Goal: Check status

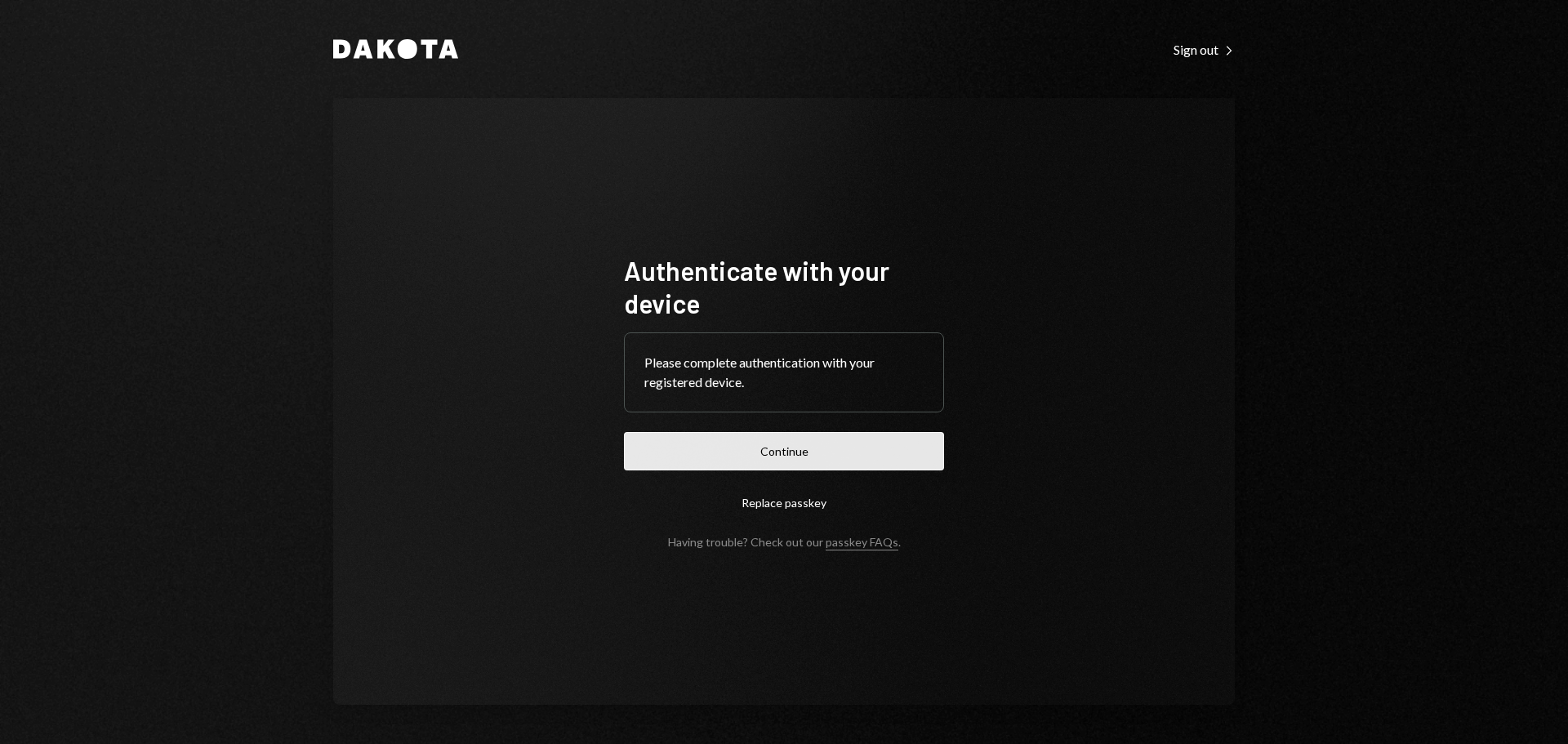
click at [787, 459] on button "Continue" at bounding box center [784, 451] width 320 height 38
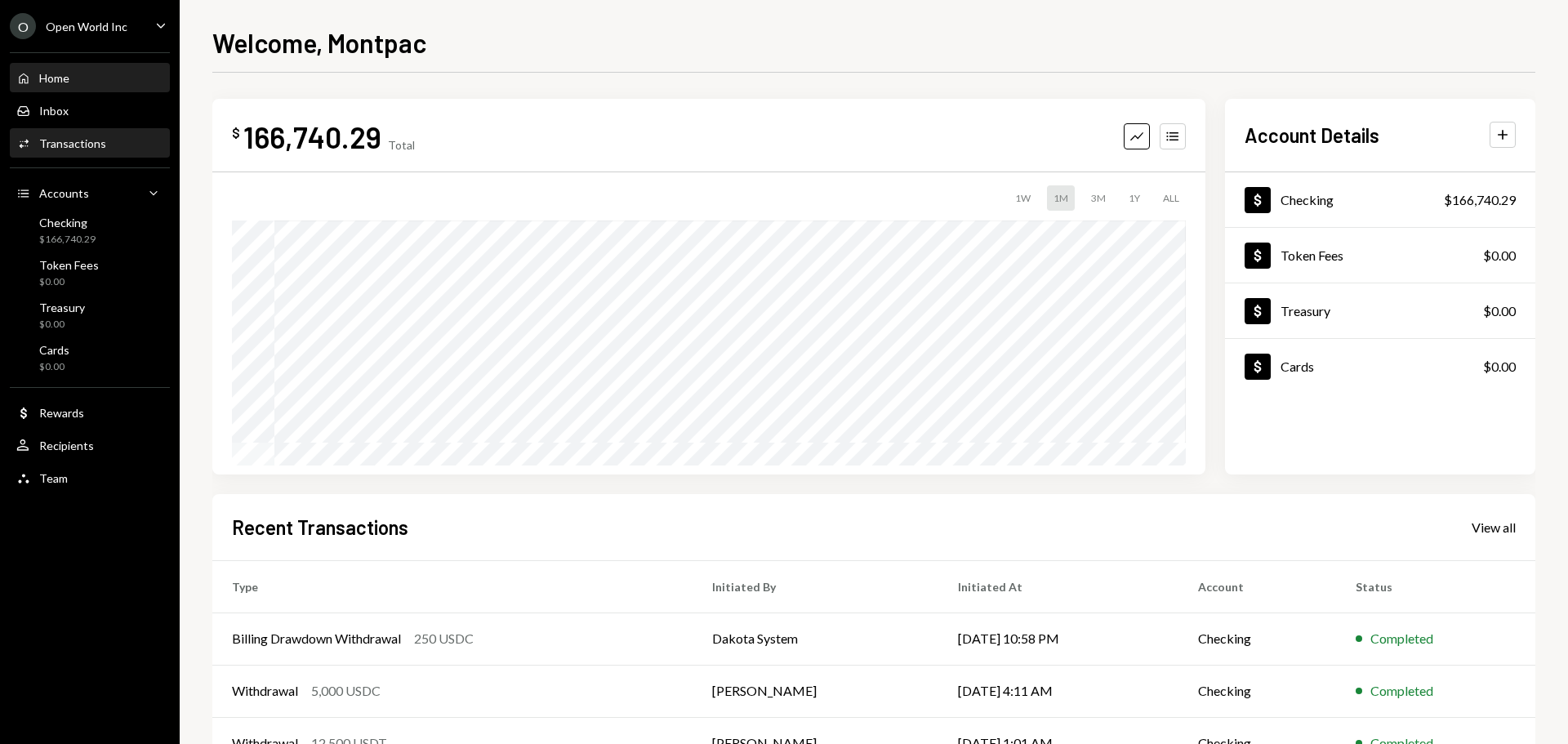
click at [78, 134] on div "Activities Transactions" at bounding box center [90, 143] width 147 height 27
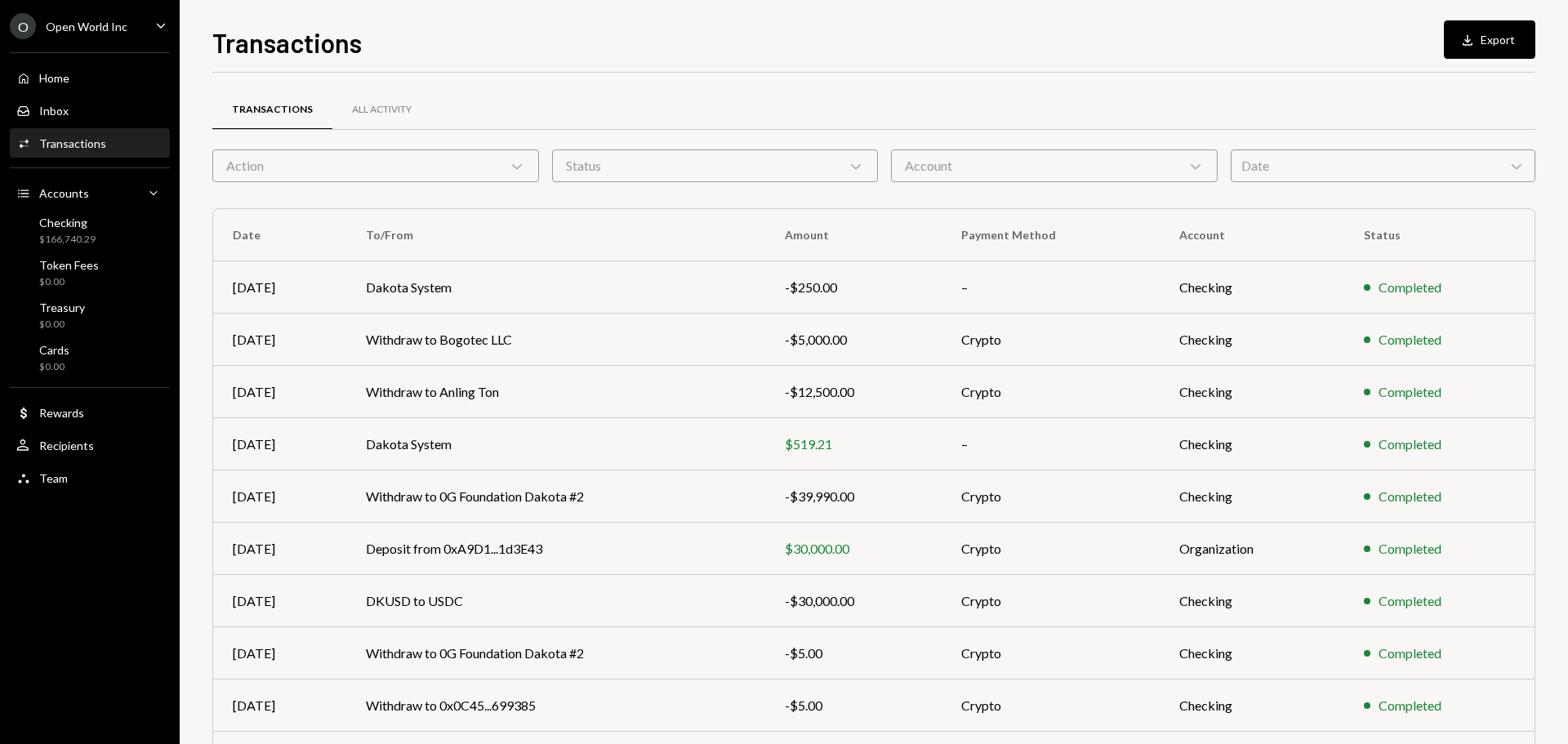
click at [1385, 156] on div "Date Chevron Down" at bounding box center [1382, 165] width 304 height 32
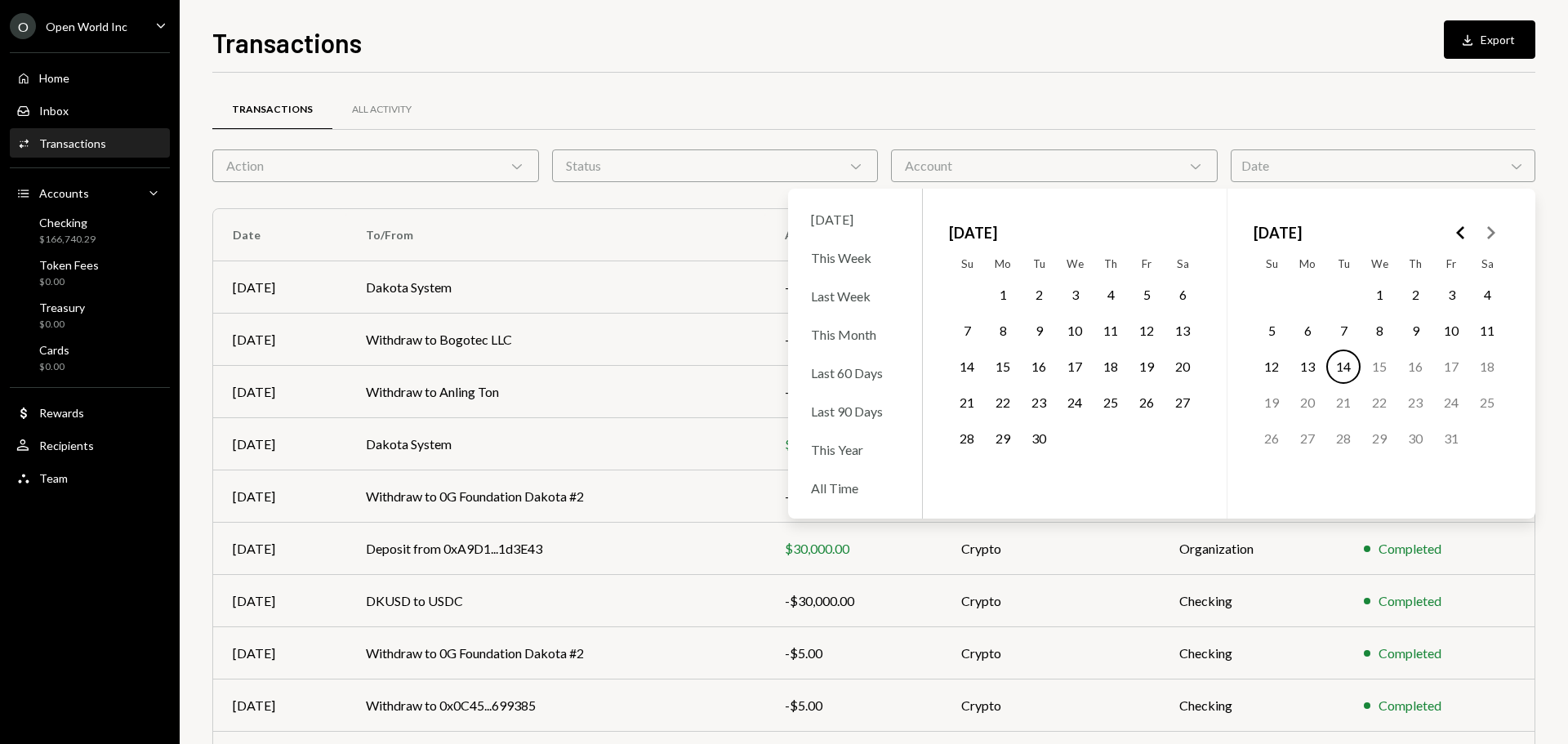
drag, startPoint x: 1002, startPoint y: 289, endPoint x: 1035, endPoint y: 370, distance: 87.5
click at [1002, 290] on button "1" at bounding box center [1002, 294] width 34 height 34
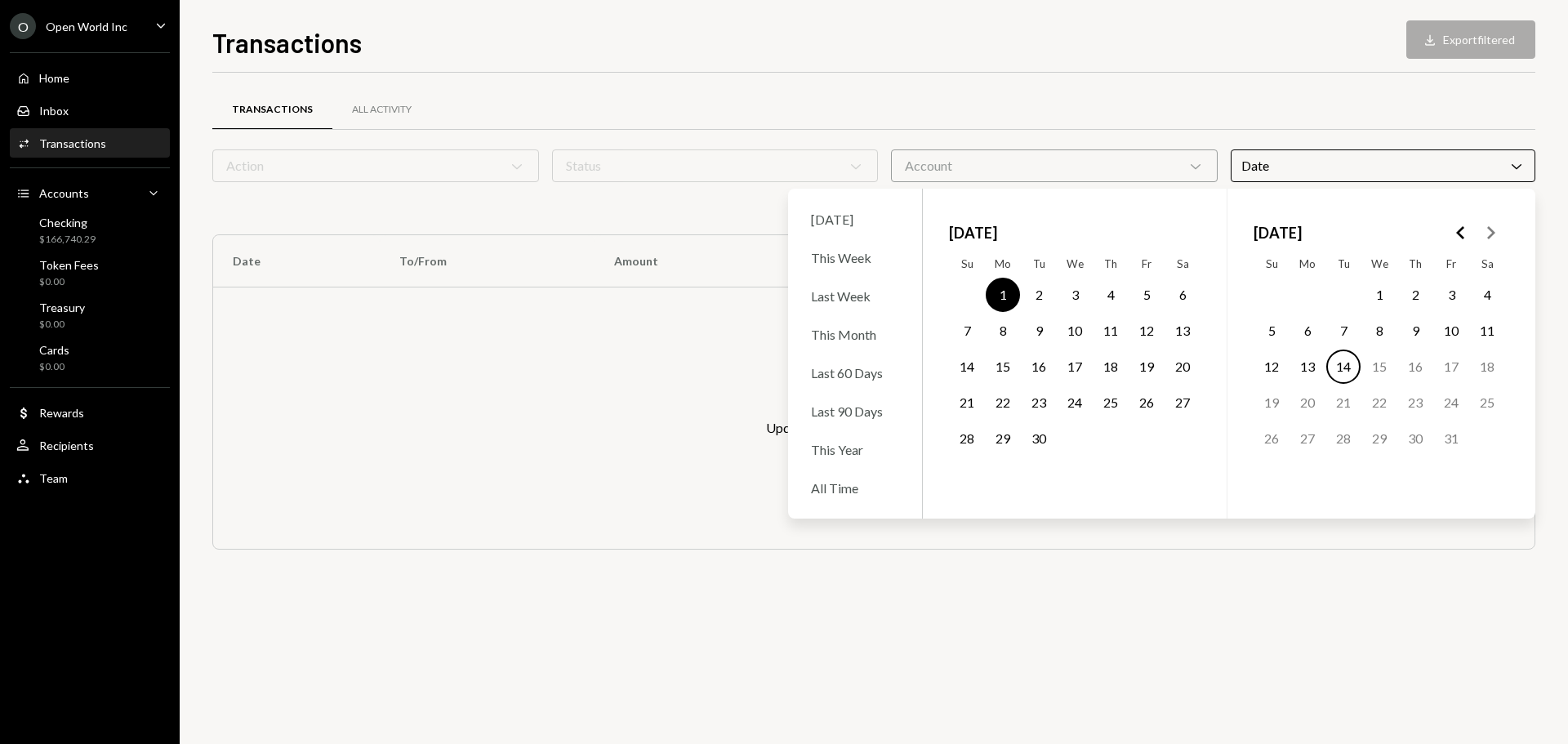
click at [1038, 446] on button "30" at bounding box center [1038, 438] width 34 height 34
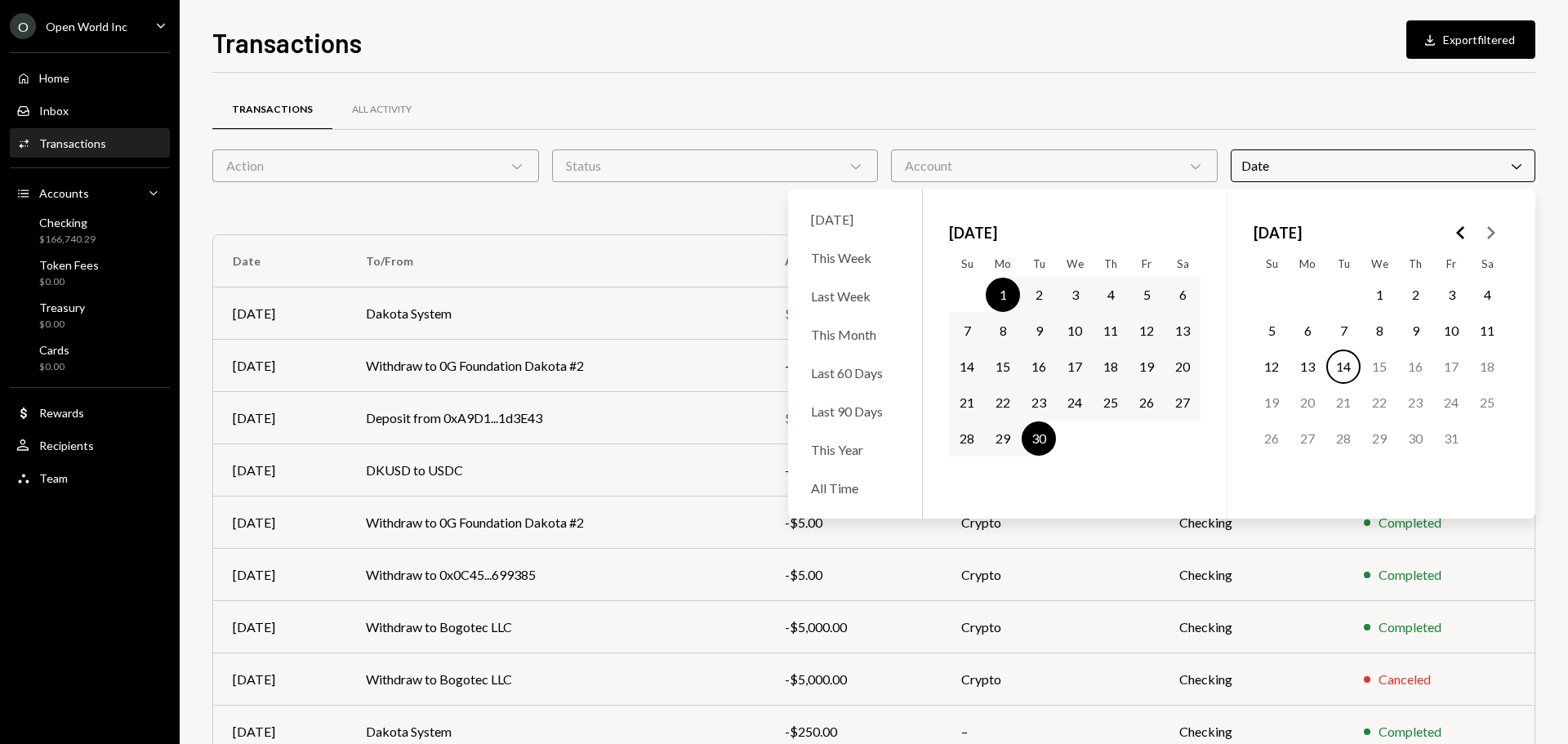
click at [935, 159] on div "Account Chevron Down" at bounding box center [1054, 165] width 327 height 32
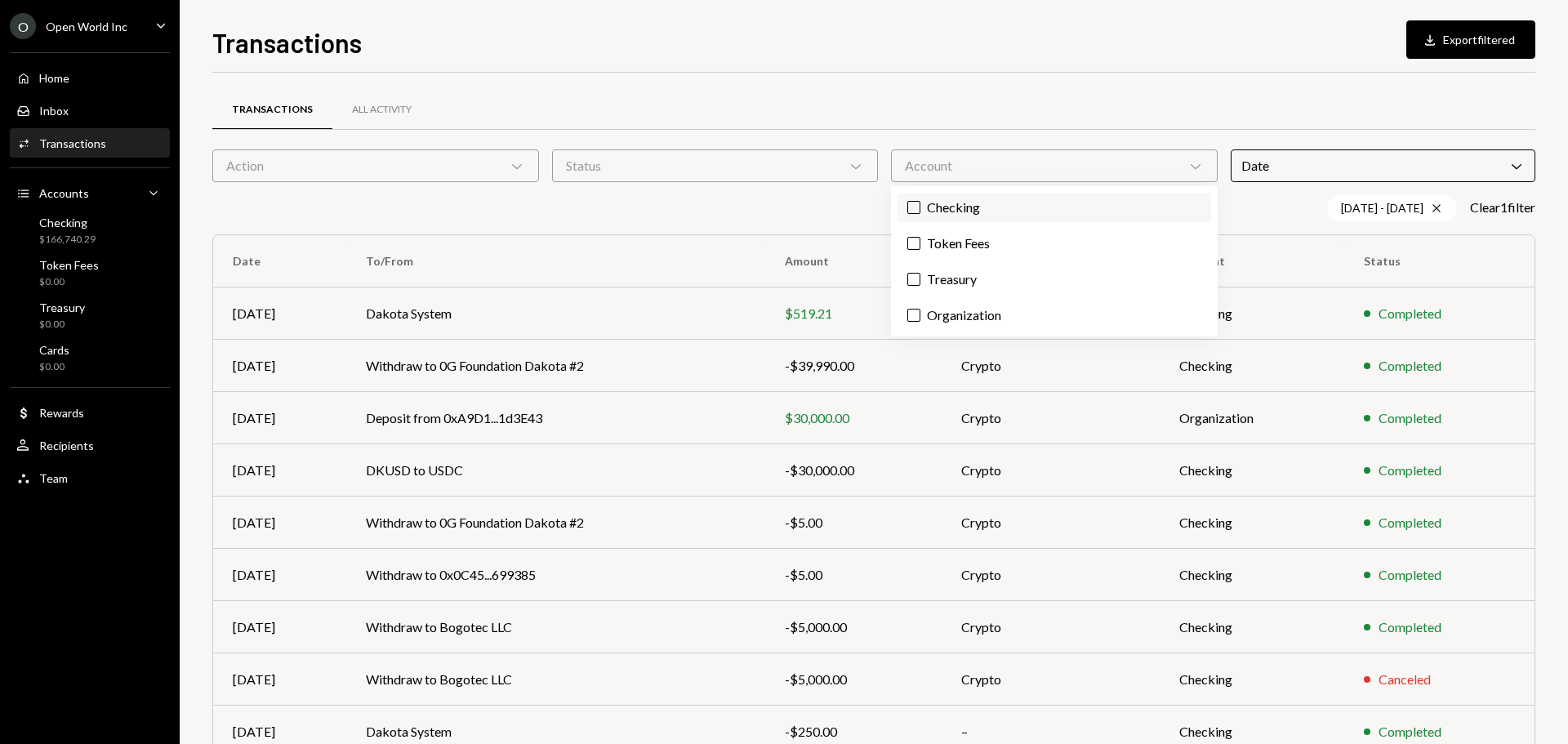
click at [932, 209] on label "Checking" at bounding box center [1054, 207] width 314 height 29
click at [920, 209] on button "Checking" at bounding box center [914, 207] width 13 height 13
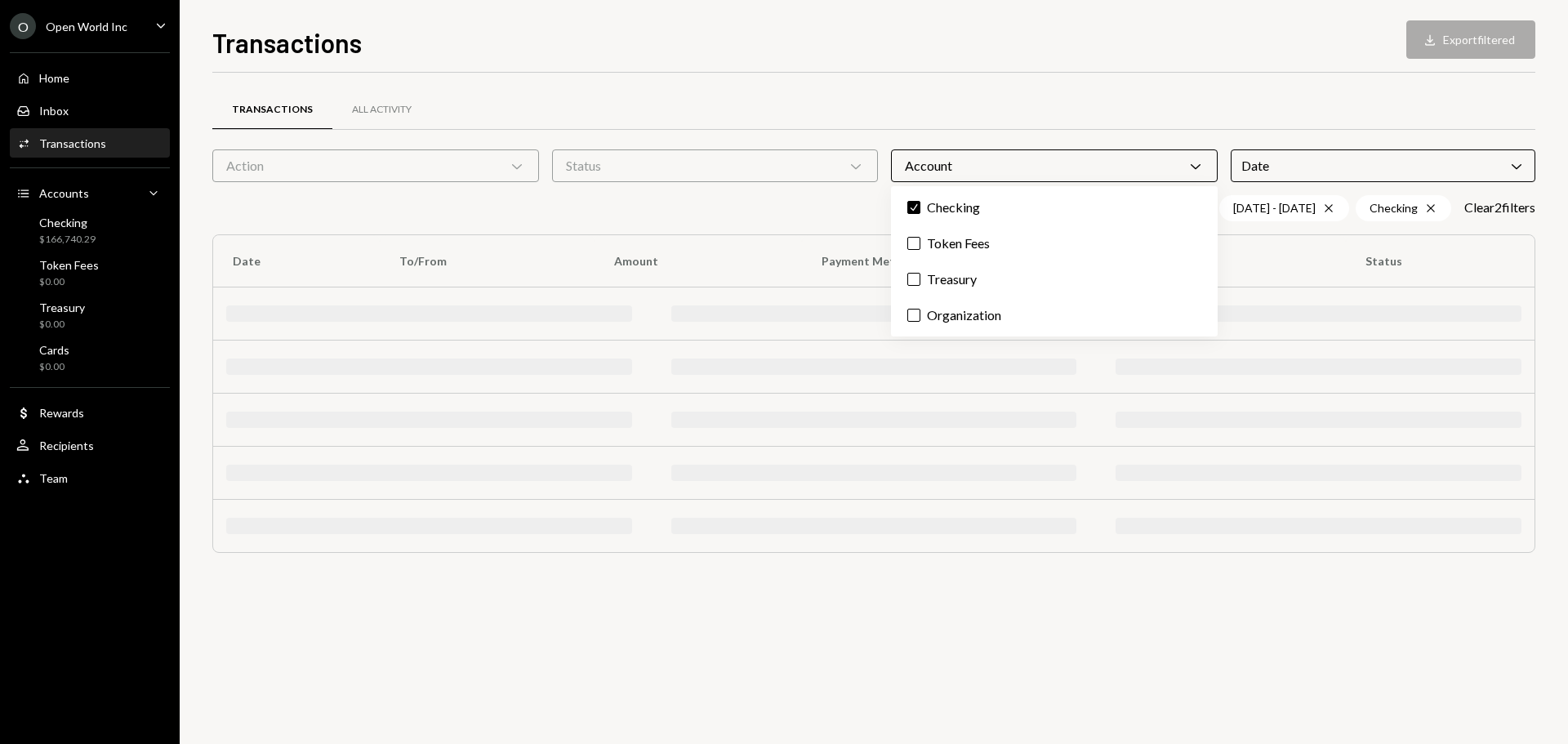
click at [778, 172] on div "Status Chevron Down" at bounding box center [715, 165] width 327 height 32
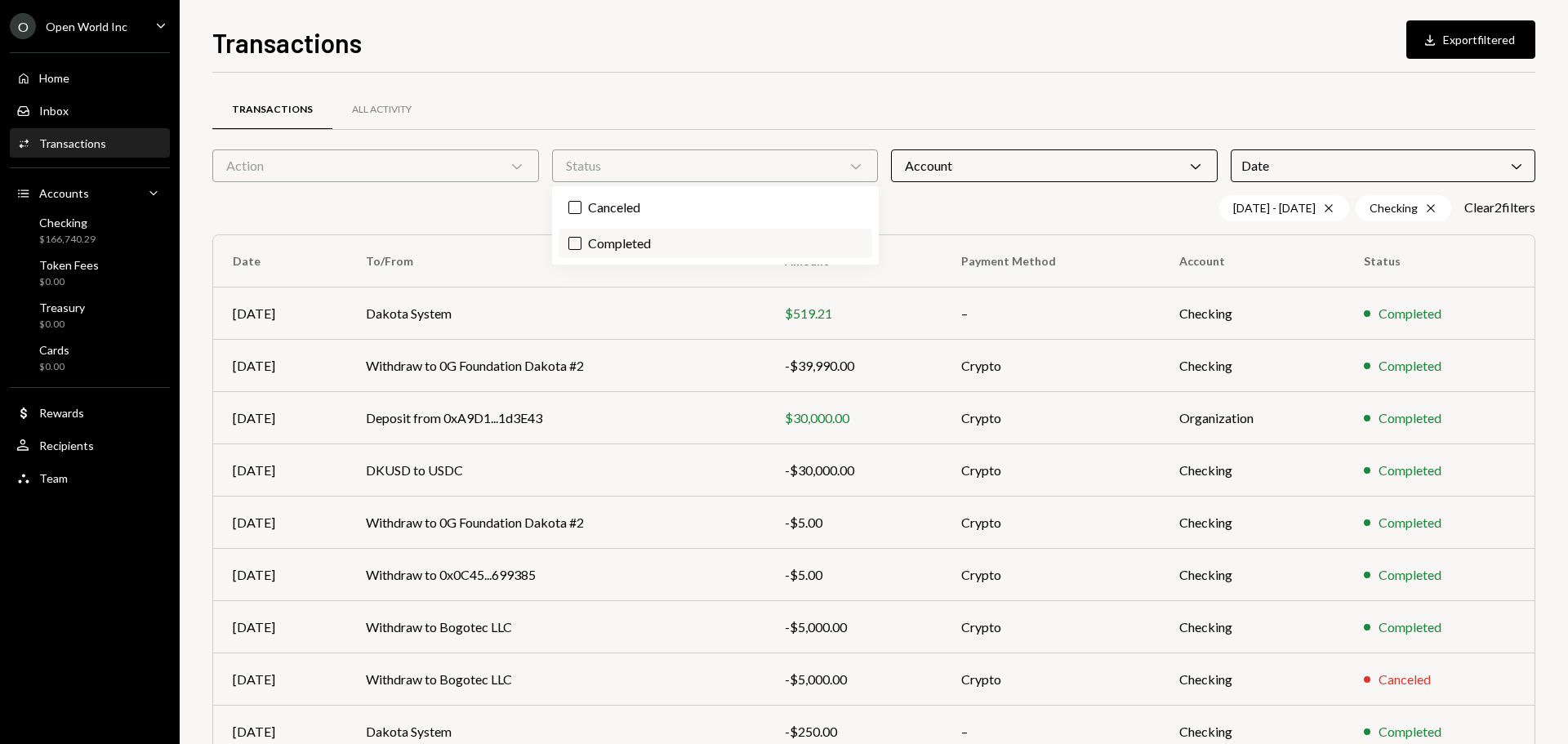
click at [685, 237] on label "Completed" at bounding box center [715, 243] width 314 height 29
click at [582, 237] on button "Completed" at bounding box center [575, 243] width 13 height 13
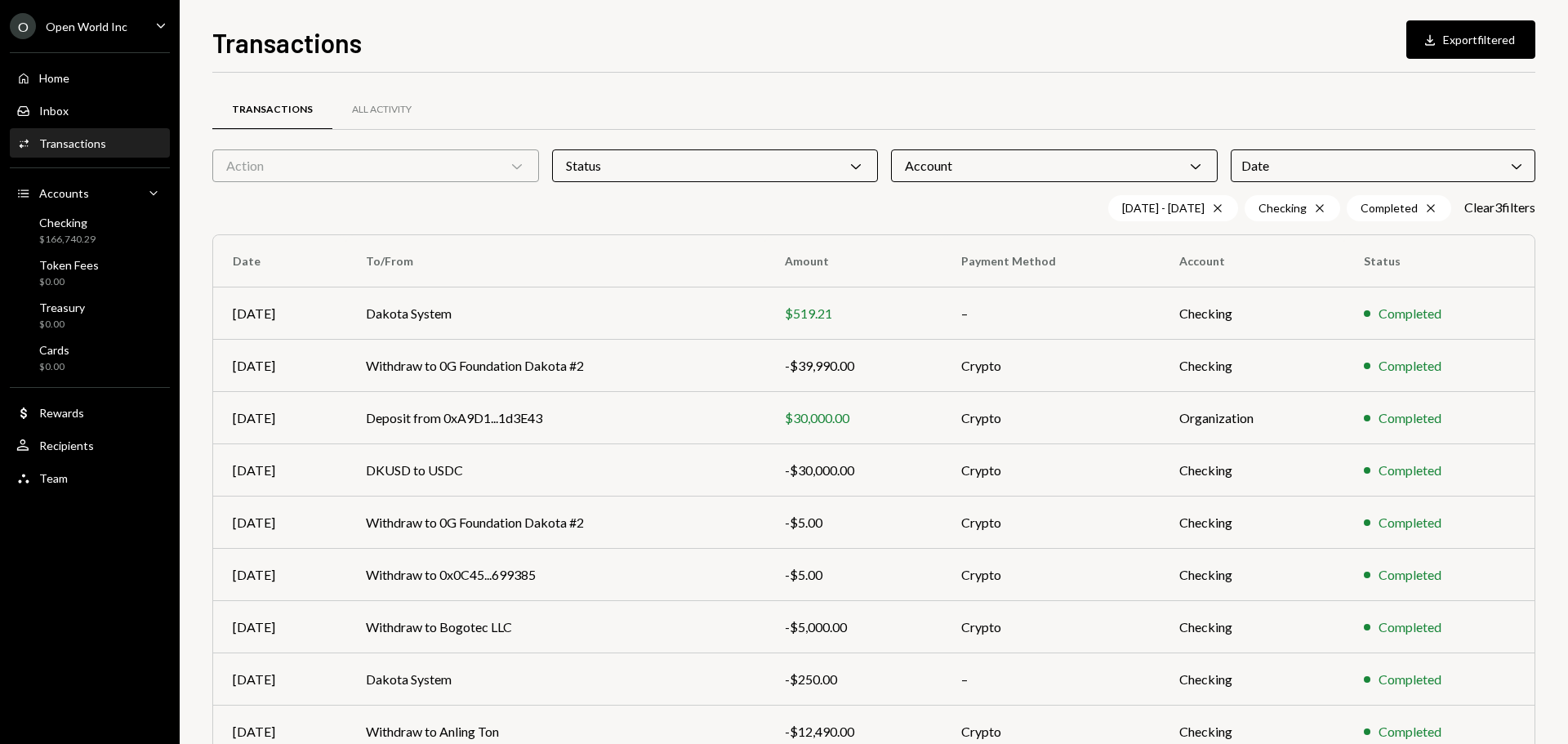
click at [1016, 73] on div "Transactions All Activity Action Chevron Down Status Chevron Down Account Chevr…" at bounding box center [874, 475] width 1323 height 805
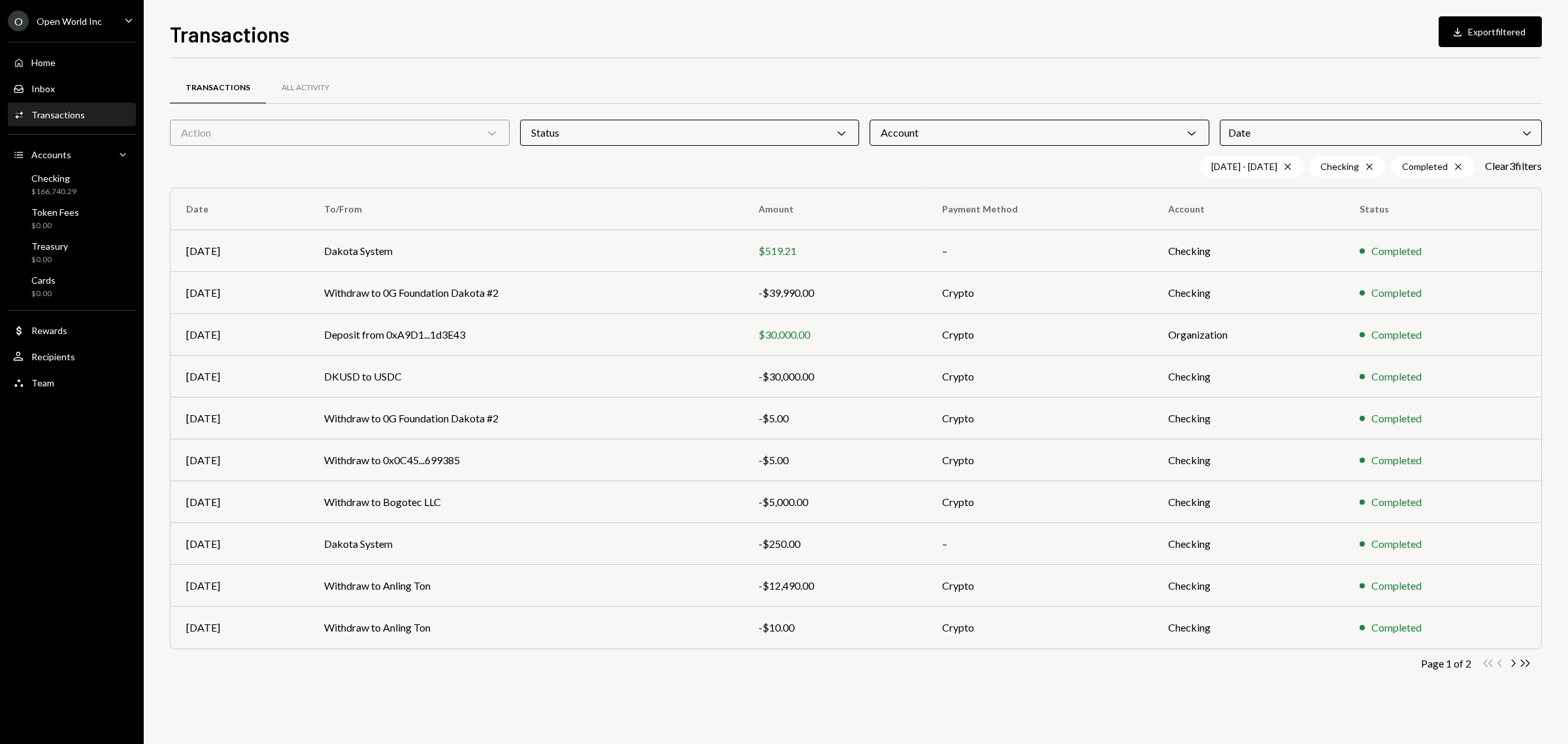
click at [1254, 62] on div "Transactions All Activity Action Chevron Down Status Chevron Down Account Chevr…" at bounding box center [856, 381] width 1372 height 645
click at [1233, 34] on div "Transactions Download Export filtered" at bounding box center [856, 33] width 1372 height 29
click at [913, 30] on div "Transactions Download Export filtered" at bounding box center [856, 33] width 1372 height 29
click at [963, 114] on div "Transactions All Activity" at bounding box center [856, 95] width 1372 height 48
click at [953, 133] on div "Account Chevron Down" at bounding box center [1040, 132] width 340 height 26
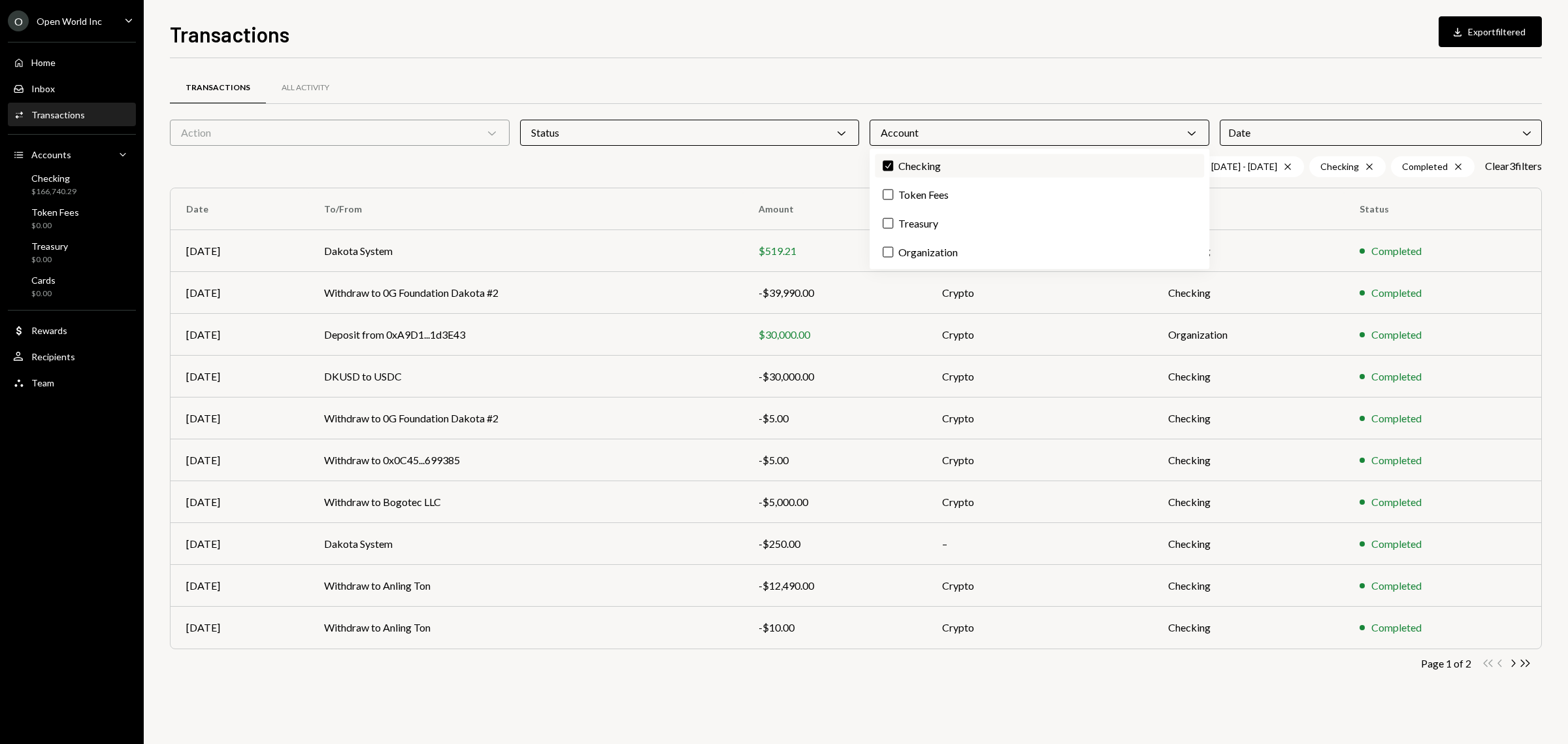
click at [930, 157] on label "Check Checking" at bounding box center [1040, 165] width 329 height 23
click at [893, 161] on button "Check" at bounding box center [888, 166] width 11 height 11
click at [926, 163] on label "Checking" at bounding box center [1040, 165] width 329 height 23
click at [893, 163] on button "Checking" at bounding box center [888, 166] width 11 height 11
click at [743, 132] on div "Status Chevron Down" at bounding box center [690, 132] width 340 height 26
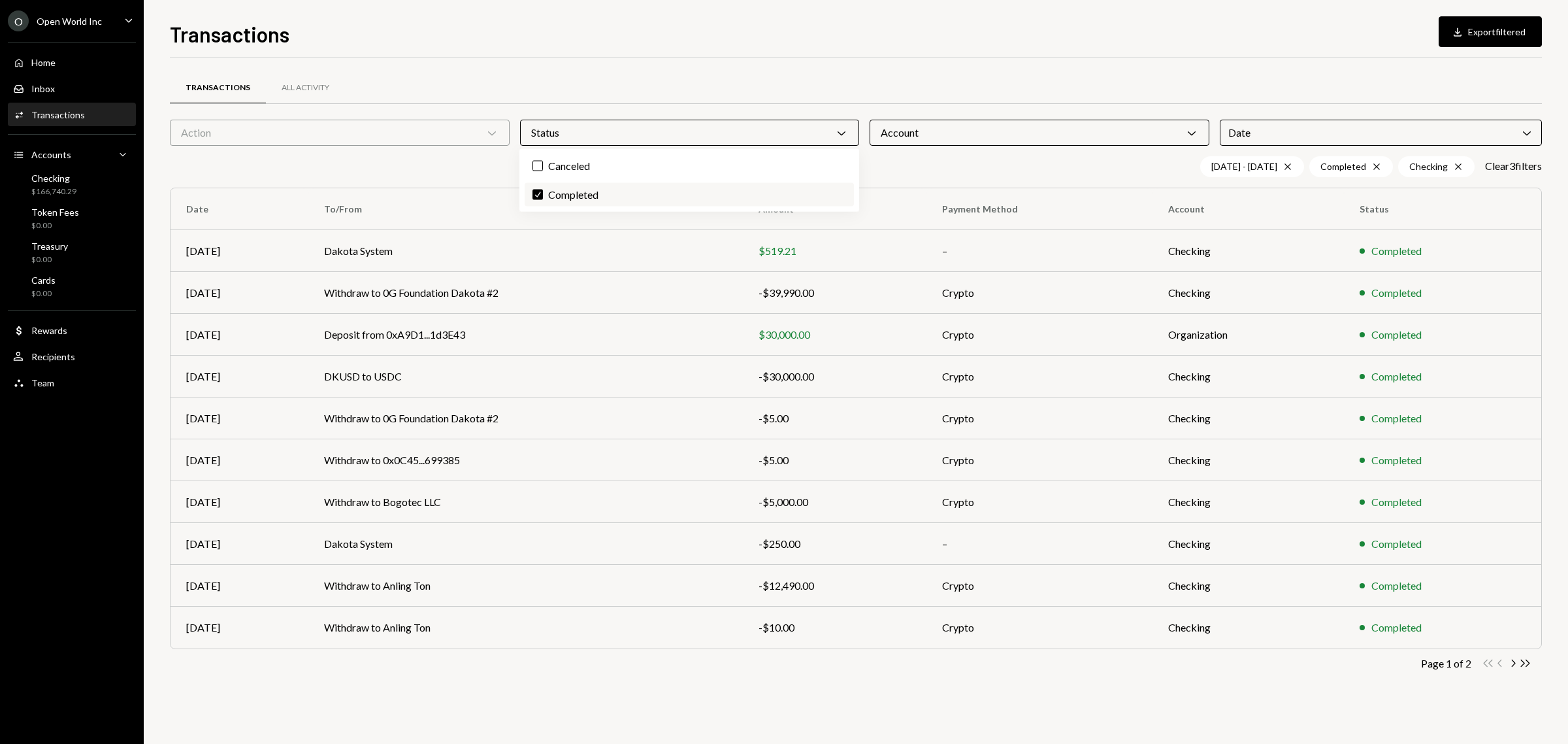
click at [589, 191] on label "Check Completed" at bounding box center [689, 195] width 329 height 23
click at [543, 191] on button "Check" at bounding box center [538, 195] width 11 height 11
click at [977, 177] on div "[DATE] - [DATE] Cross Checking Cross Clear 2 filter s" at bounding box center [856, 166] width 1372 height 21
click at [1254, 595] on icon "Chevron Right" at bounding box center [1513, 663] width 13 height 13
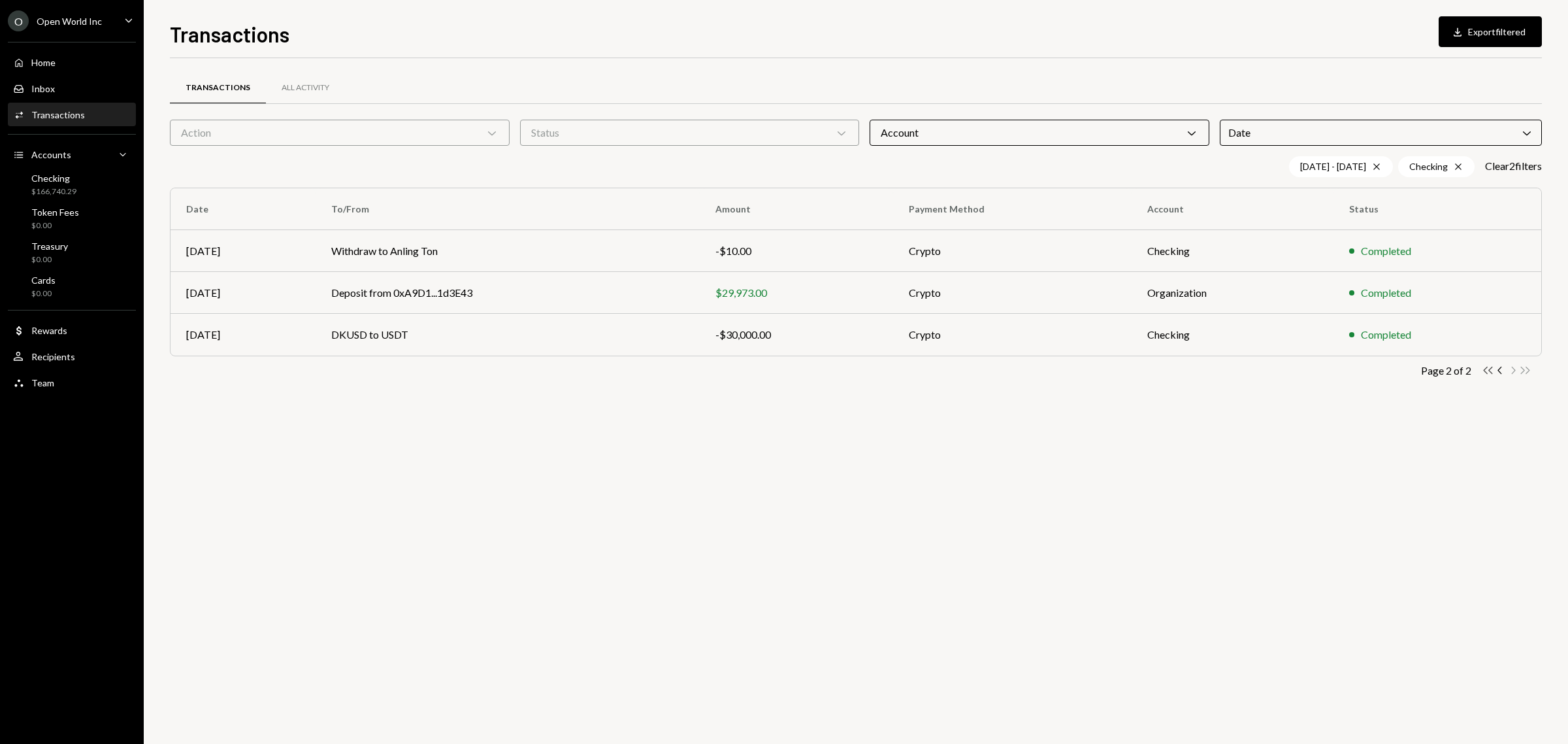
click at [1254, 371] on icon "Double Arrow Left" at bounding box center [1488, 370] width 13 height 13
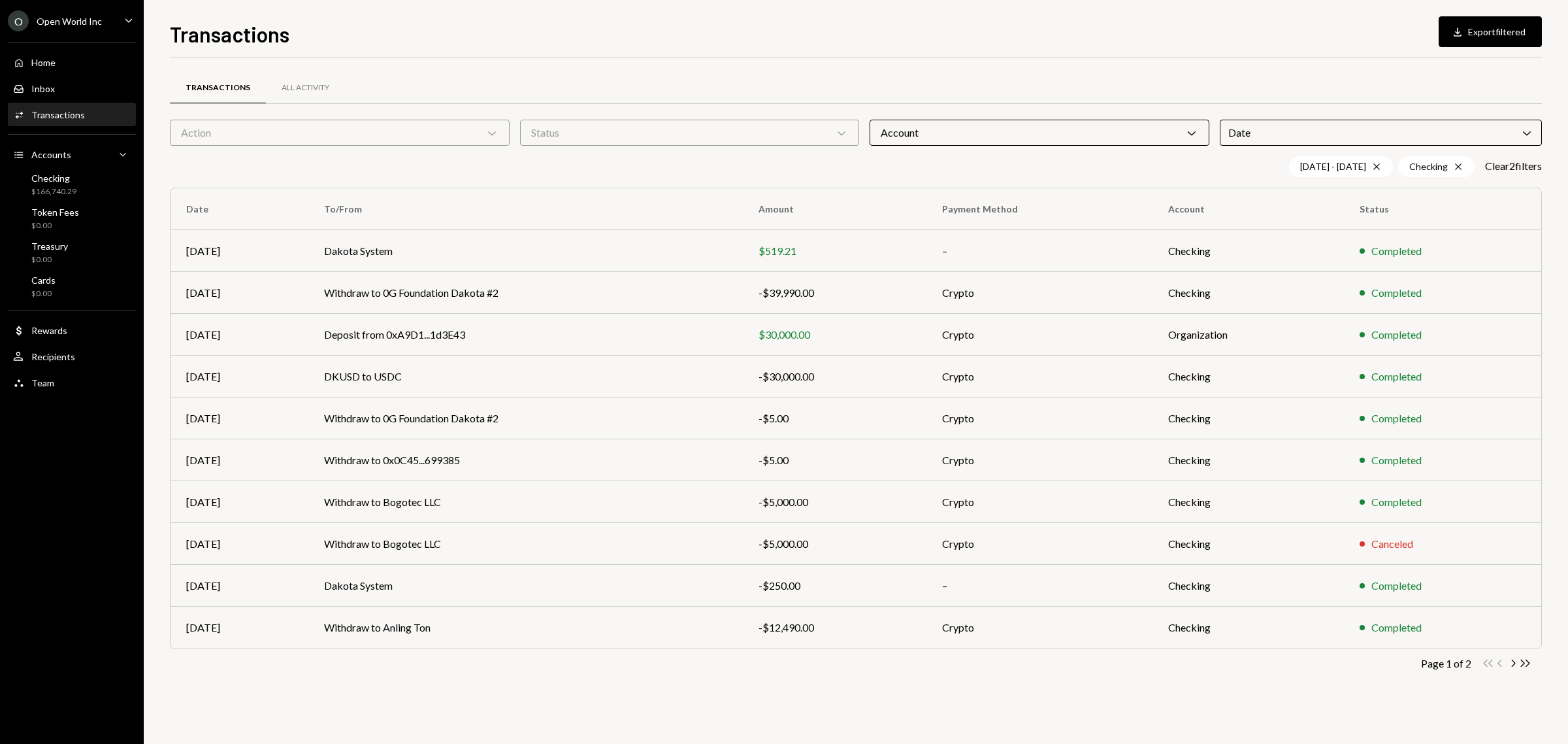
click at [1148, 126] on div "Account Chevron Down" at bounding box center [1040, 132] width 340 height 26
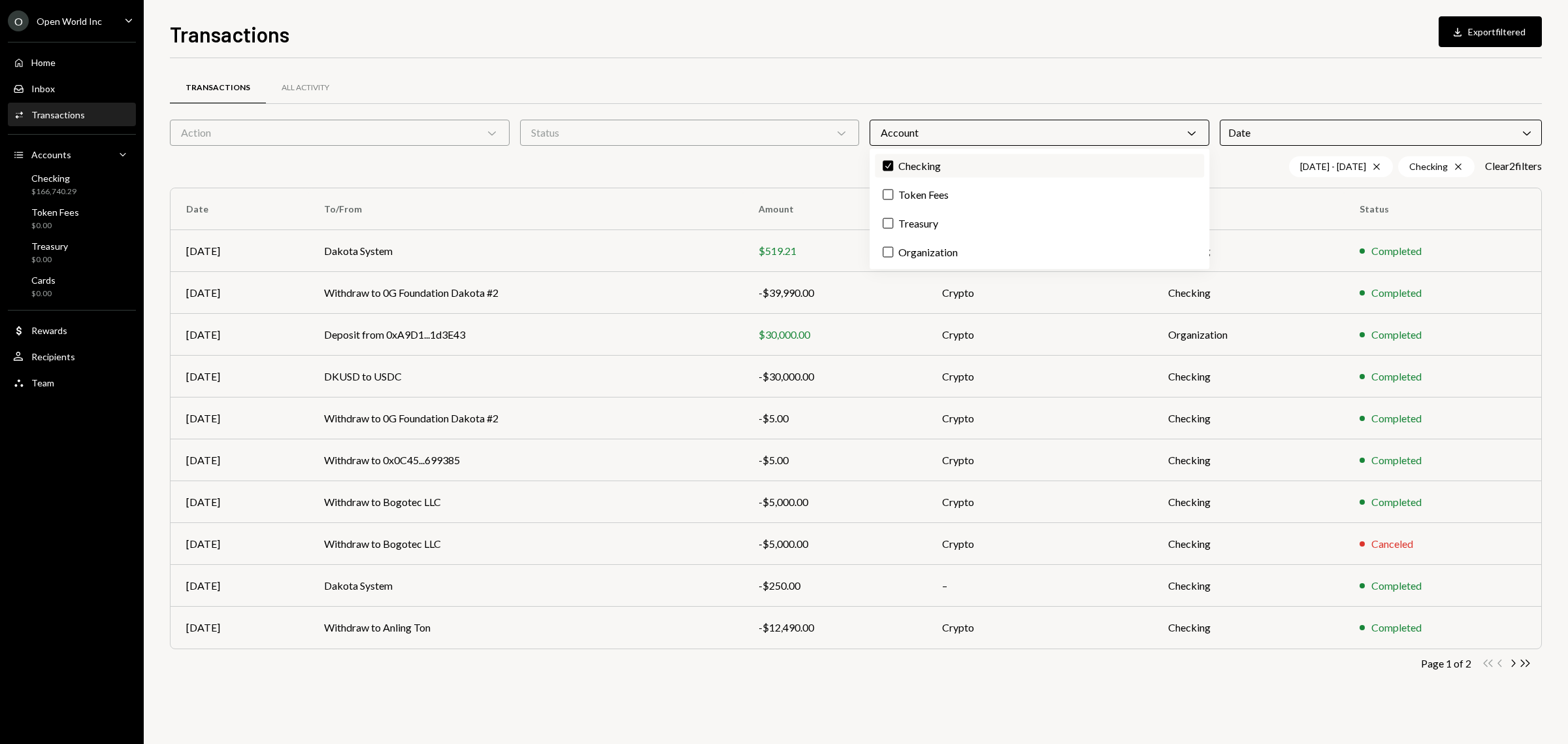
click at [935, 161] on label "Check Checking" at bounding box center [1040, 165] width 329 height 23
click at [893, 161] on button "Check" at bounding box center [888, 166] width 11 height 11
click at [794, 164] on div "[DATE] - [DATE] Cross Clear 1 filter" at bounding box center [856, 166] width 1372 height 21
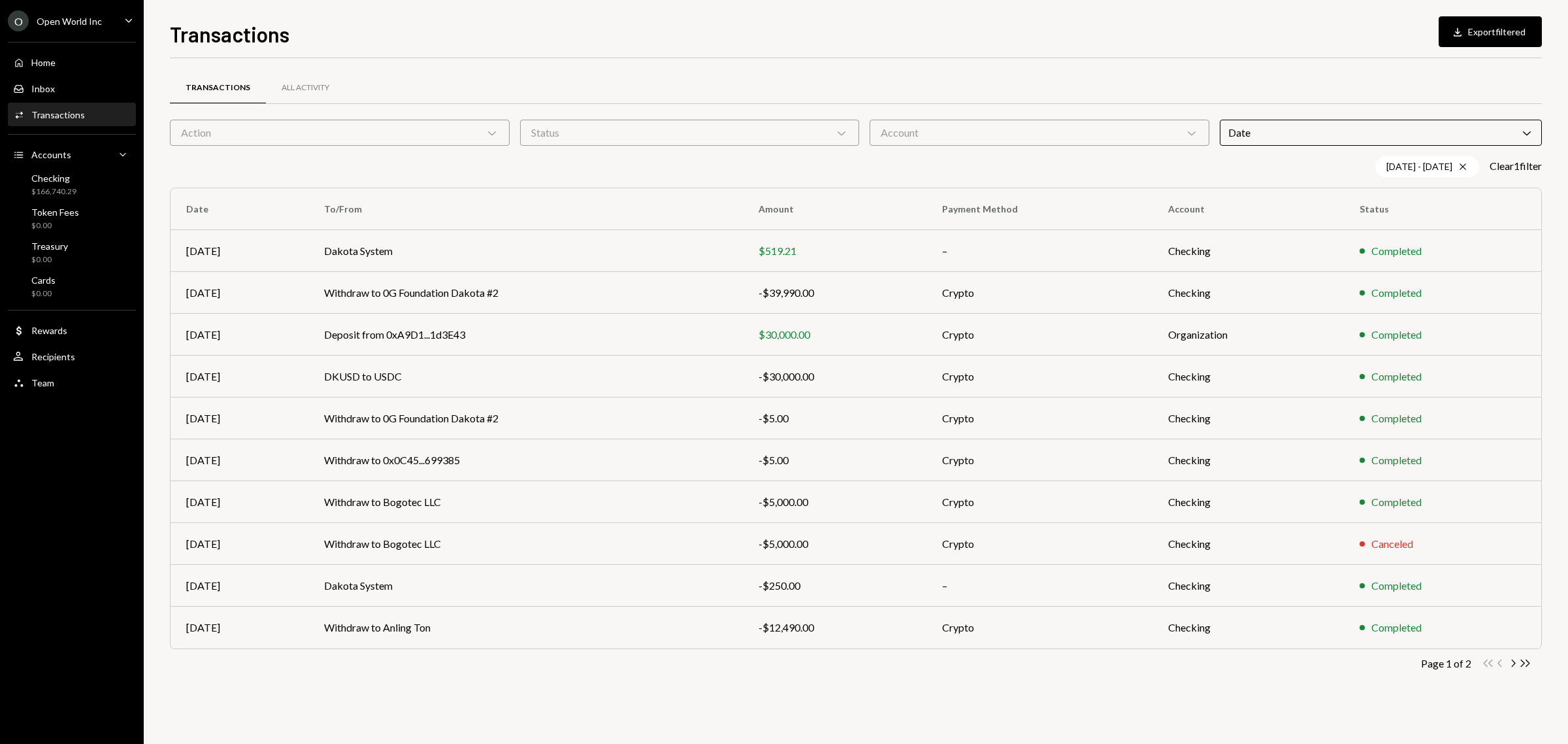
click at [236, 84] on div "Transactions" at bounding box center [218, 88] width 64 height 11
click at [235, 84] on div "Transactions" at bounding box center [218, 88] width 64 height 11
click at [63, 116] on div "Transactions" at bounding box center [58, 114] width 54 height 11
click at [88, 115] on div "Activities Transactions" at bounding box center [72, 115] width 118 height 12
click at [74, 193] on div "$166,740.29" at bounding box center [54, 192] width 45 height 11
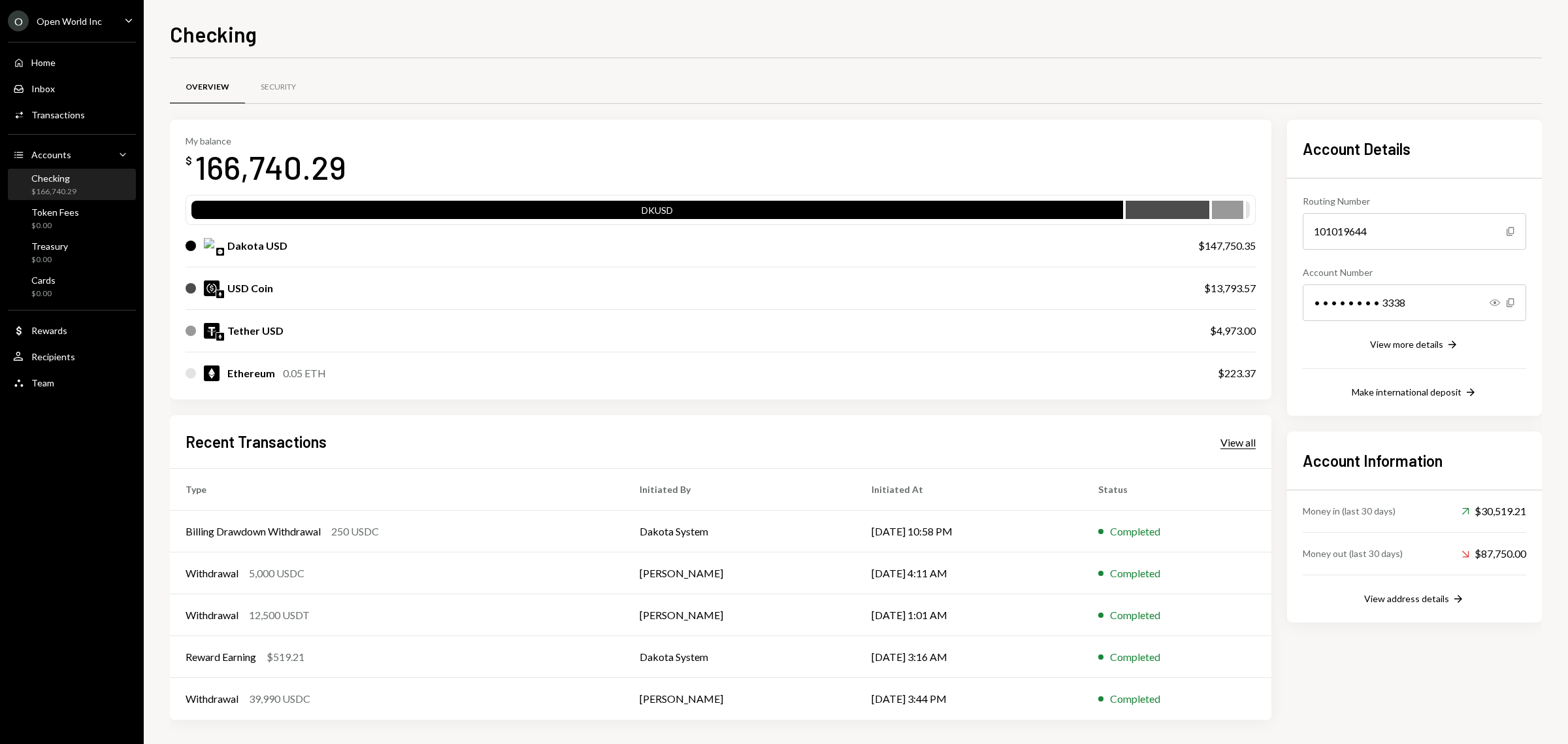
click at [1239, 438] on div "View all" at bounding box center [1238, 443] width 35 height 13
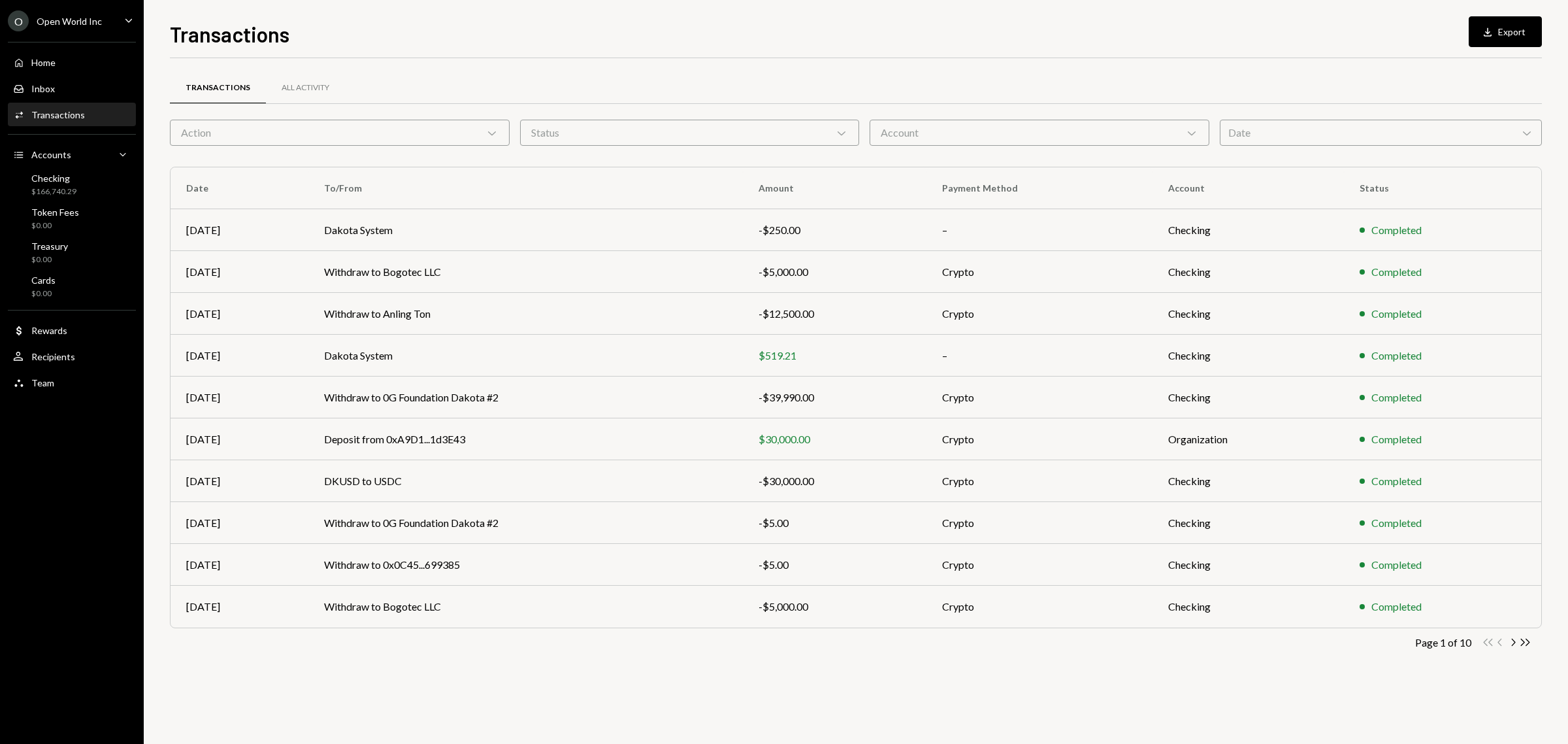
click at [1254, 144] on div "Date Chevron Down" at bounding box center [1381, 132] width 323 height 26
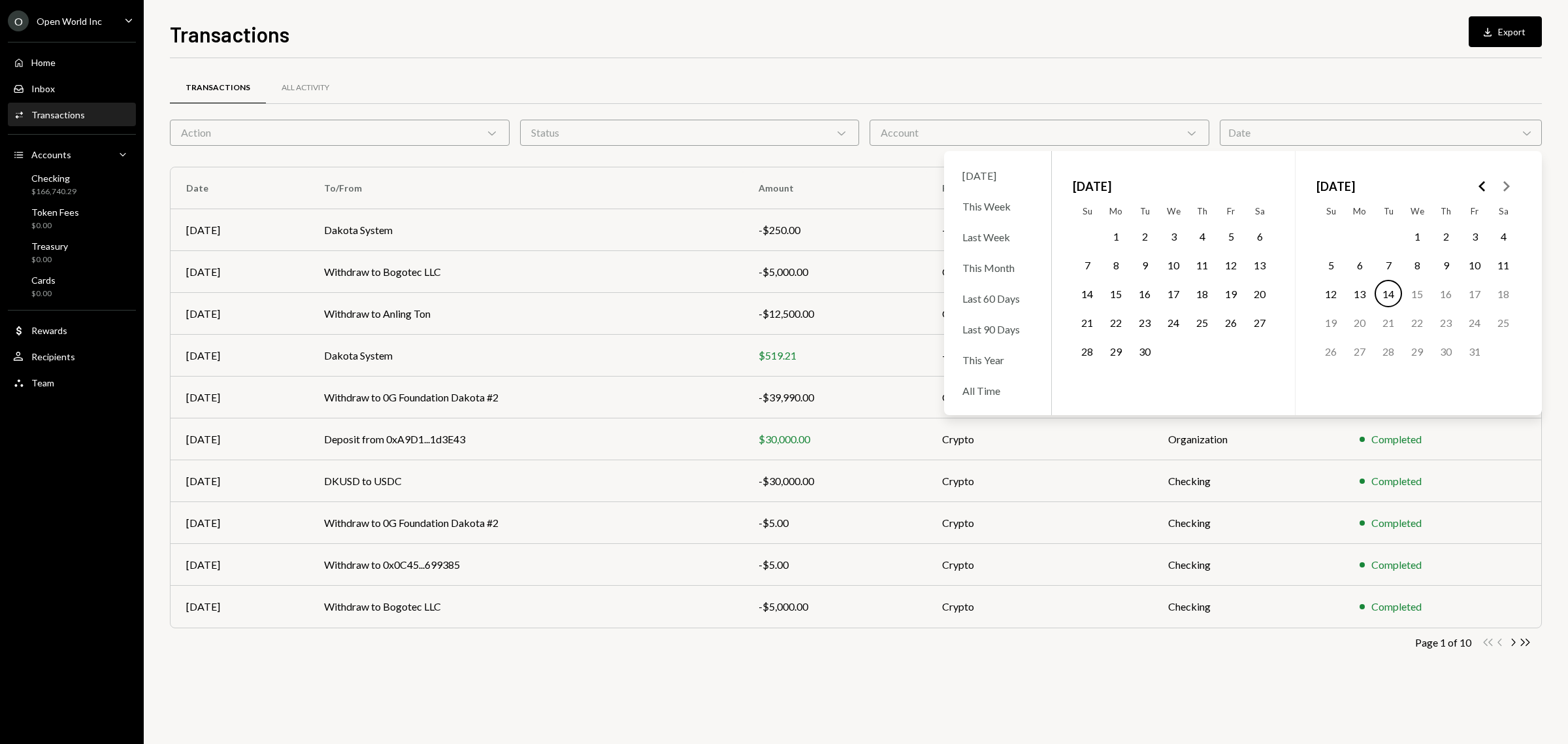
click at [1119, 236] on button "1" at bounding box center [1115, 236] width 27 height 27
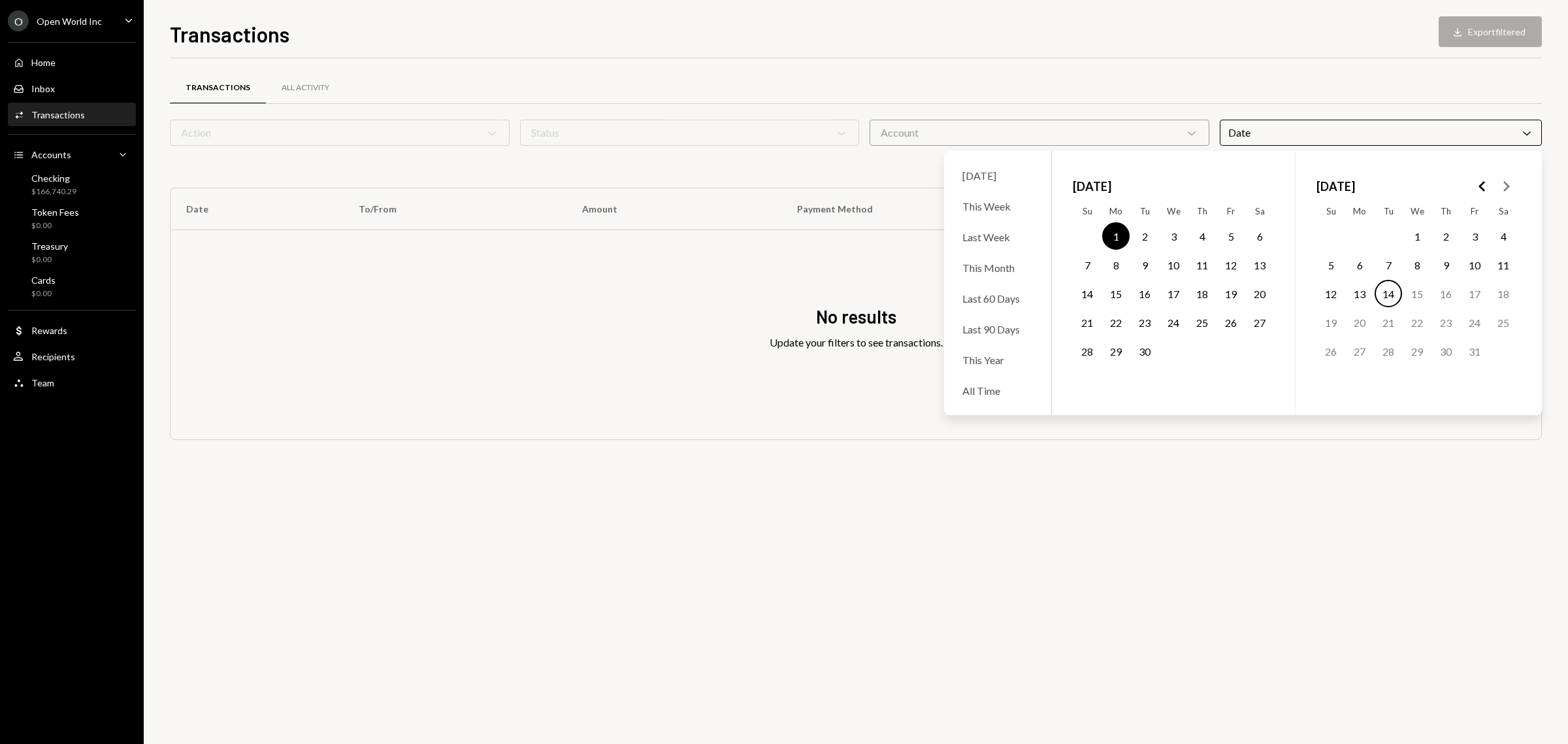
click at [1156, 356] on button "30" at bounding box center [1144, 351] width 27 height 27
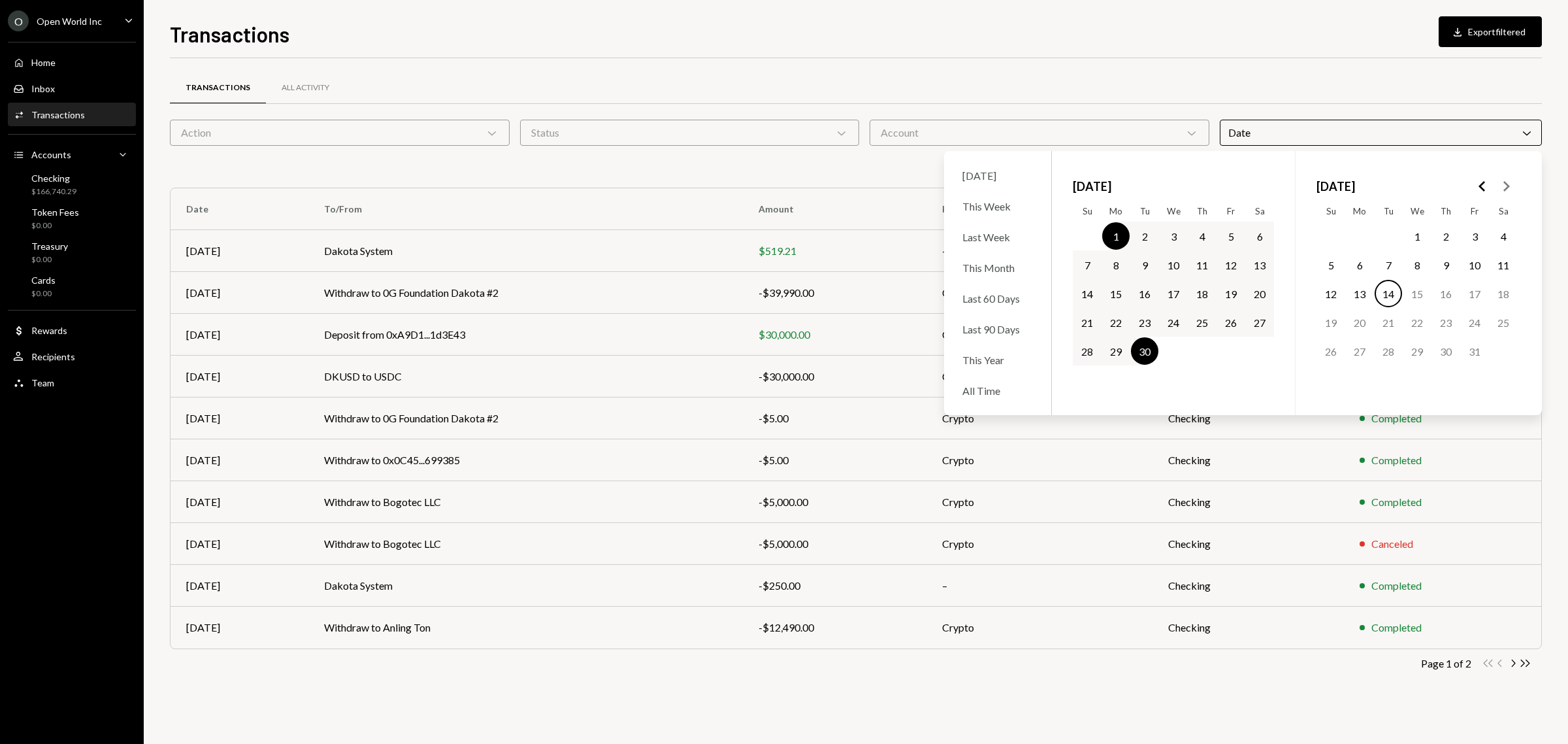
drag, startPoint x: 1029, startPoint y: 68, endPoint x: 1125, endPoint y: 50, distance: 97.7
click at [1030, 66] on div "Transactions All Activity Action Chevron Down Status Chevron Down Account Chevr…" at bounding box center [856, 381] width 1372 height 645
